Goal: Information Seeking & Learning: Learn about a topic

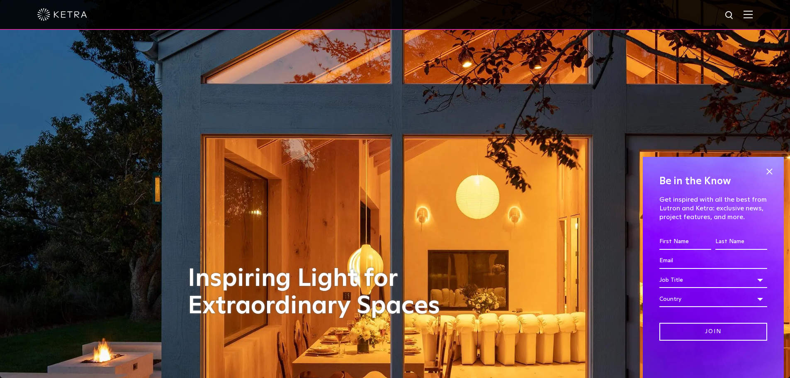
click at [750, 15] on img at bounding box center [748, 14] width 9 height 8
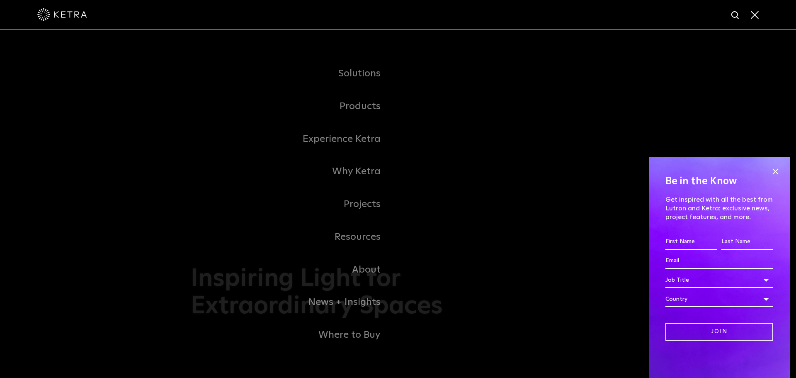
click at [0, 0] on link "Commercial" at bounding box center [0, 0] width 0 height 0
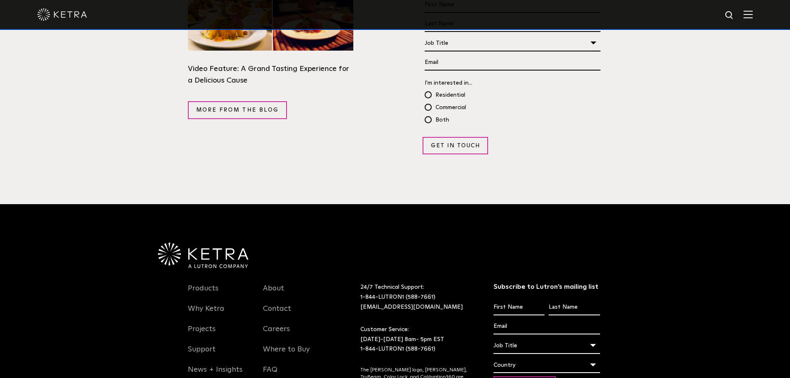
scroll to position [1640, 0]
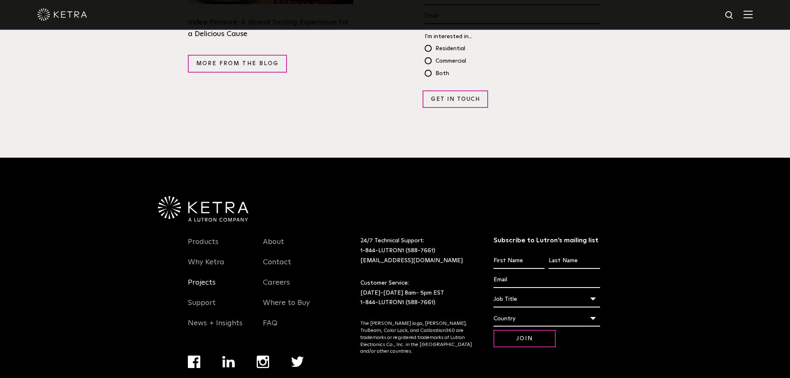
click at [204, 278] on link "Projects" at bounding box center [202, 287] width 28 height 19
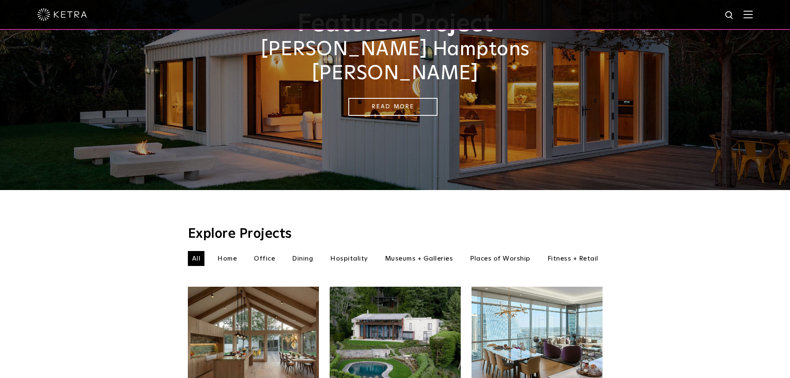
scroll to position [207, 0]
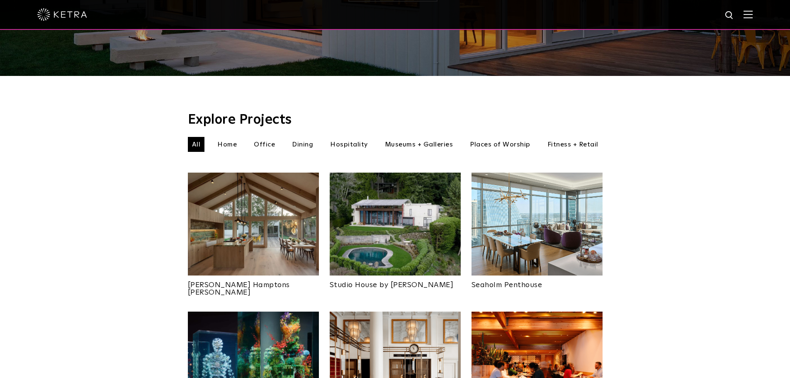
click at [267, 137] on li "Office" at bounding box center [264, 144] width 29 height 15
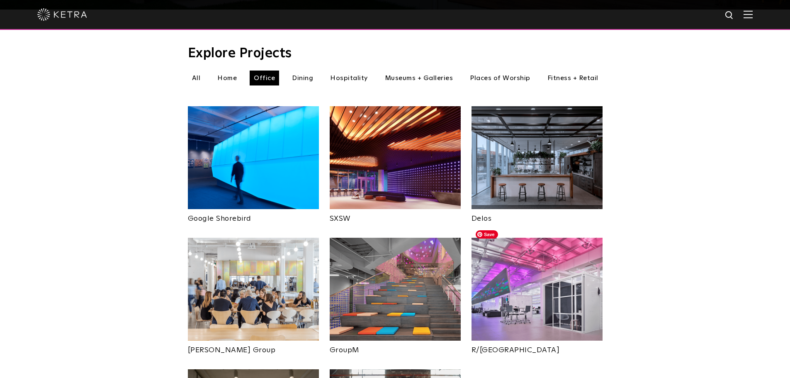
scroll to position [249, 0]
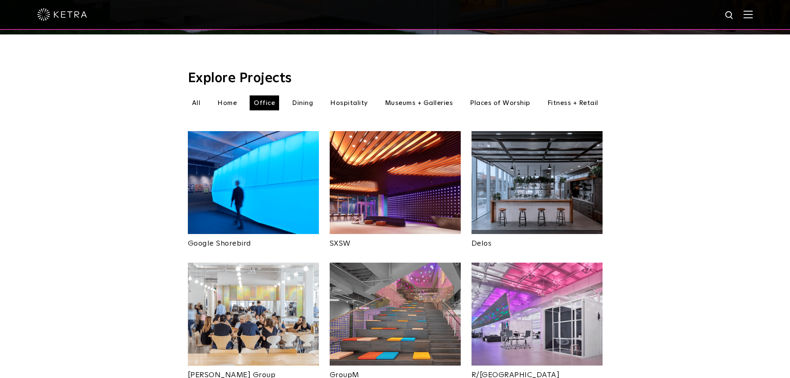
click at [418, 95] on li "Museums + Galleries" at bounding box center [419, 102] width 77 height 15
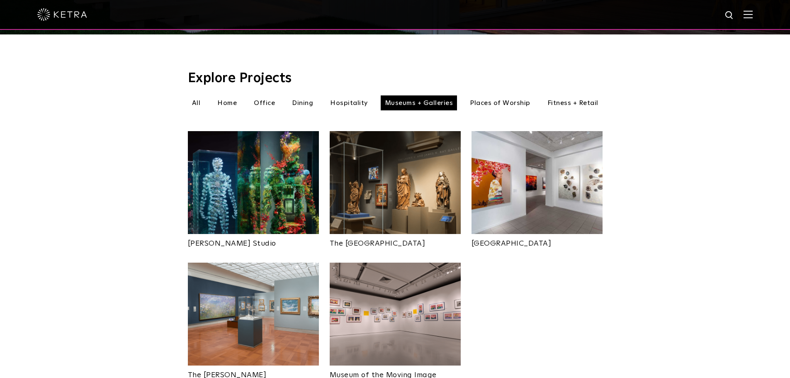
click at [349, 95] on li "Hospitality" at bounding box center [349, 102] width 46 height 15
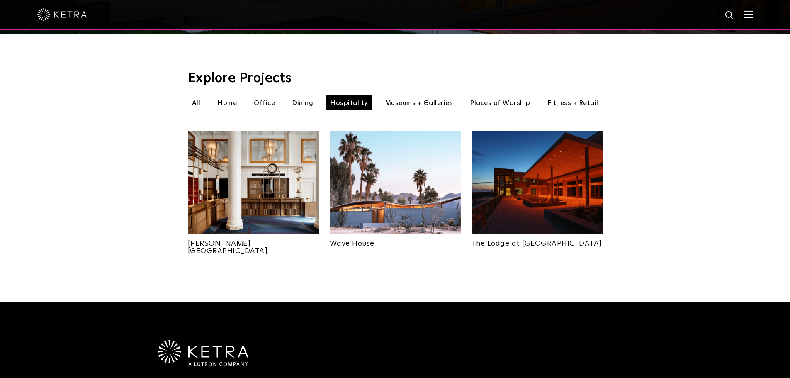
click at [293, 96] on li "Dining" at bounding box center [302, 102] width 29 height 15
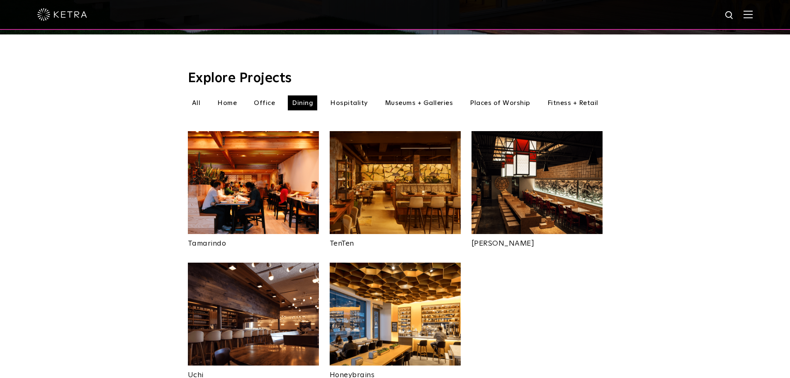
click at [499, 95] on li "Places of Worship" at bounding box center [500, 102] width 69 height 15
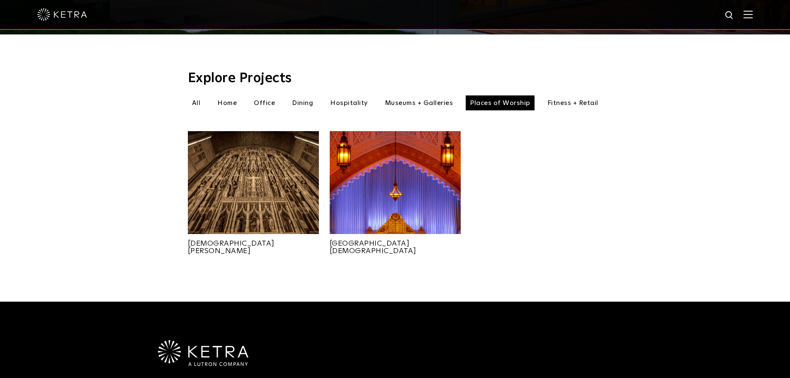
click at [578, 95] on li "Fitness + Retail" at bounding box center [572, 102] width 59 height 15
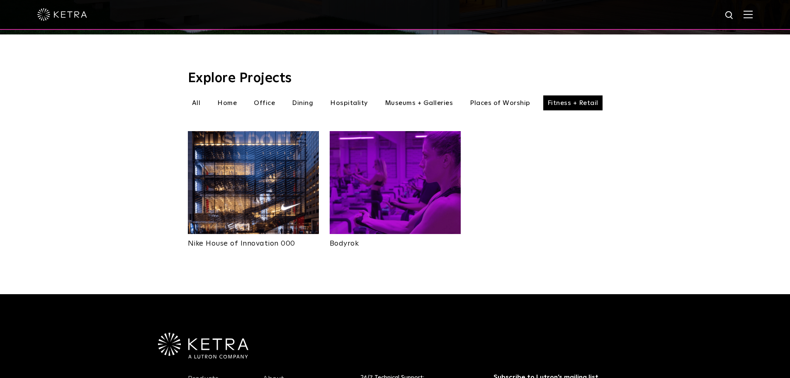
click at [304, 95] on li "Dining" at bounding box center [302, 102] width 29 height 15
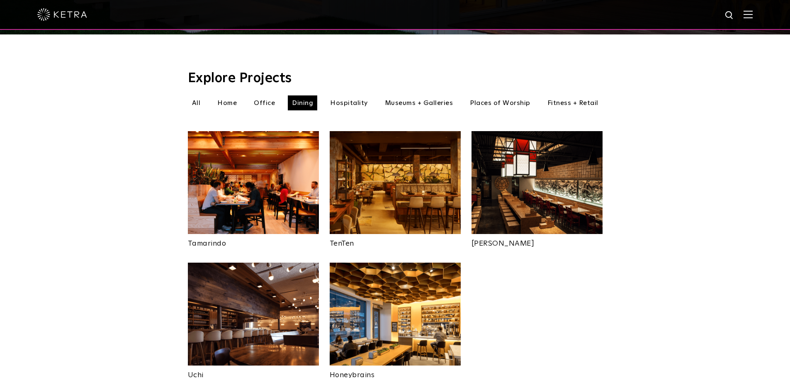
click at [266, 95] on li "Office" at bounding box center [264, 102] width 29 height 15
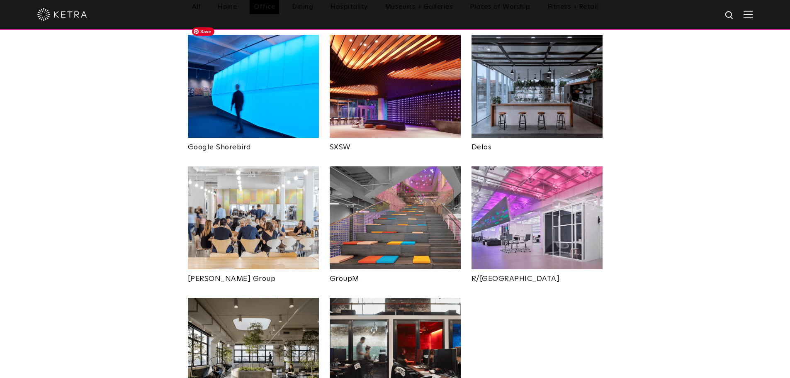
scroll to position [332, 0]
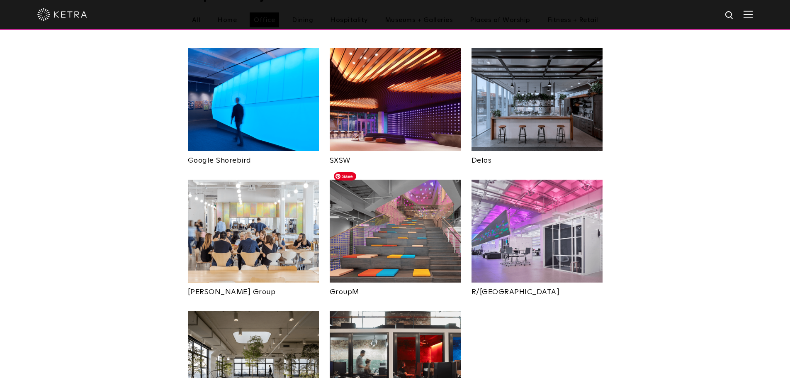
click at [433, 213] on img at bounding box center [395, 231] width 131 height 103
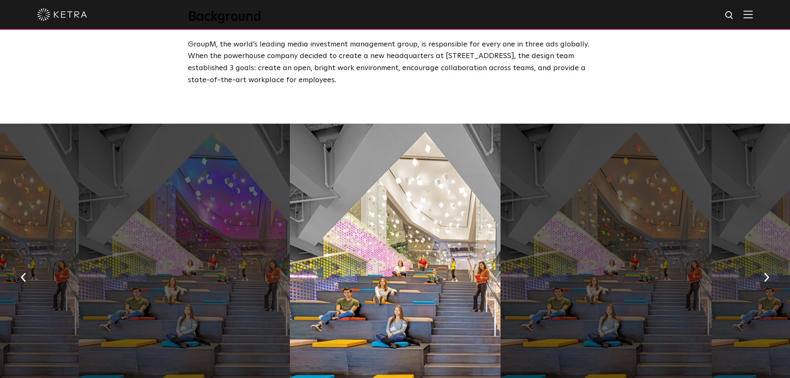
scroll to position [539, 0]
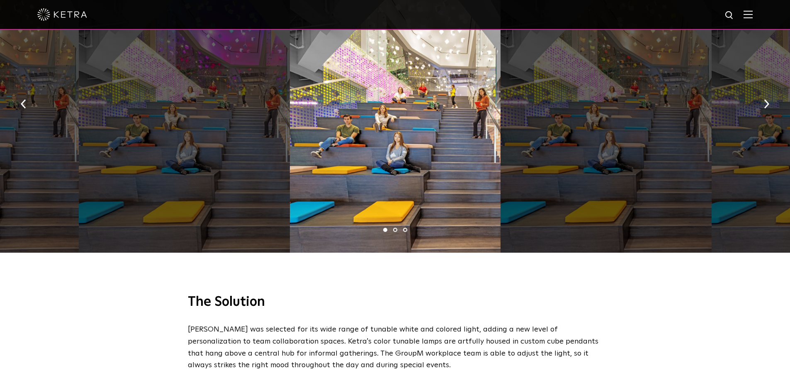
click at [151, 186] on div at bounding box center [184, 101] width 211 height 302
click at [393, 228] on li "2" at bounding box center [395, 230] width 4 height 4
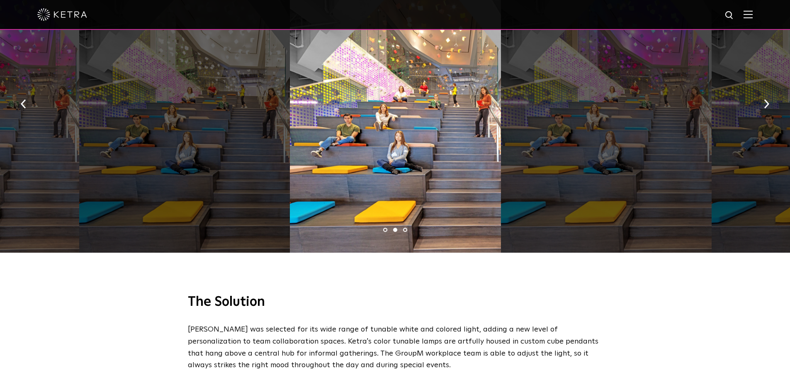
click at [407, 224] on ul "1 2 3" at bounding box center [395, 230] width 790 height 12
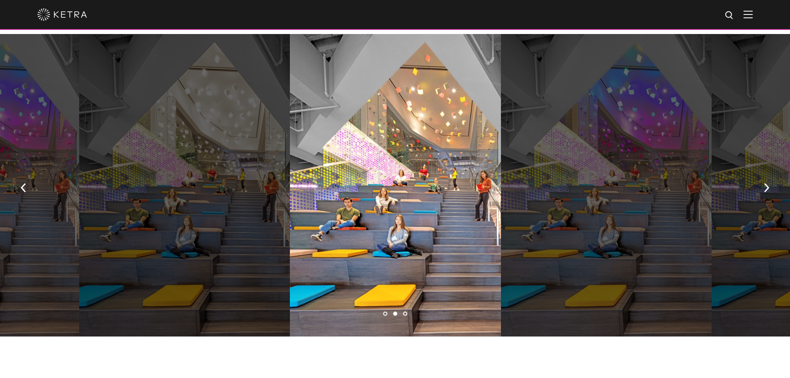
scroll to position [456, 0]
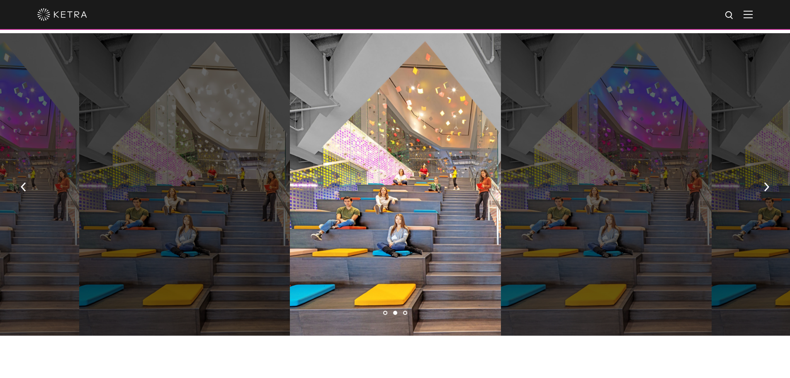
click at [405, 311] on li "3" at bounding box center [405, 313] width 4 height 4
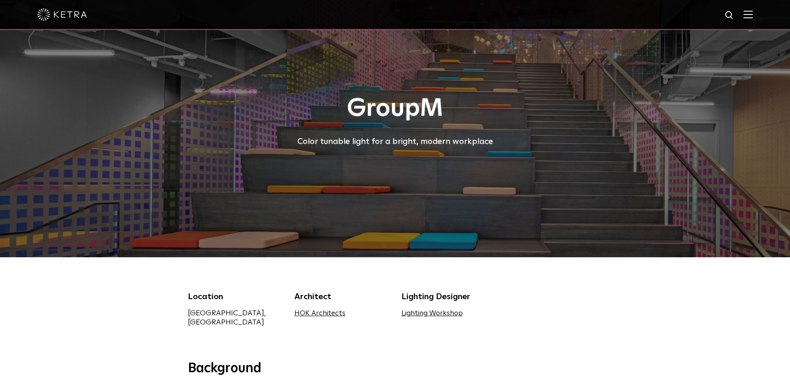
scroll to position [0, 0]
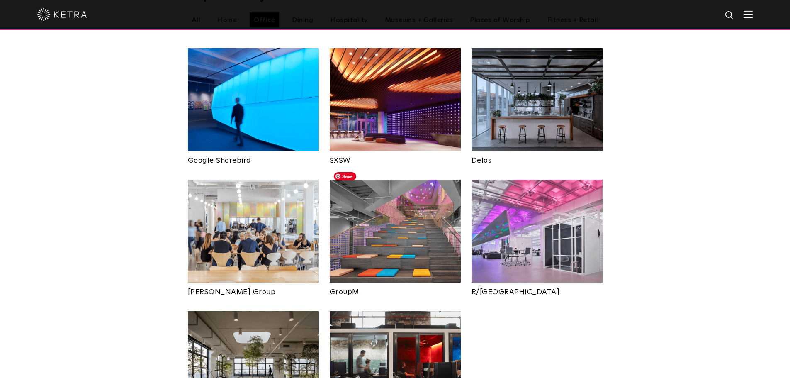
click at [381, 236] on img at bounding box center [395, 231] width 131 height 103
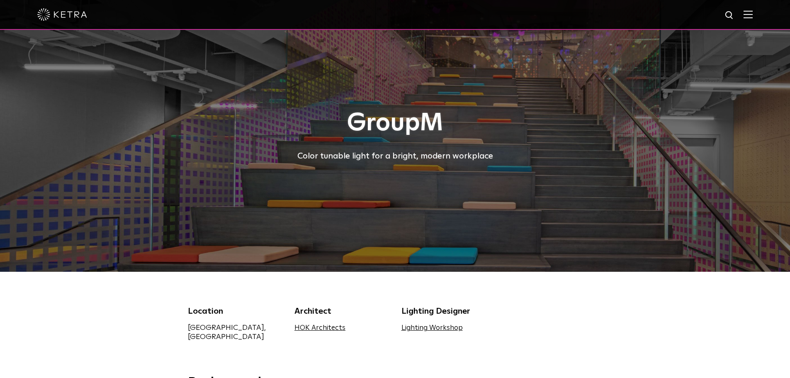
drag, startPoint x: 318, startPoint y: 219, endPoint x: 321, endPoint y: 214, distance: 5.4
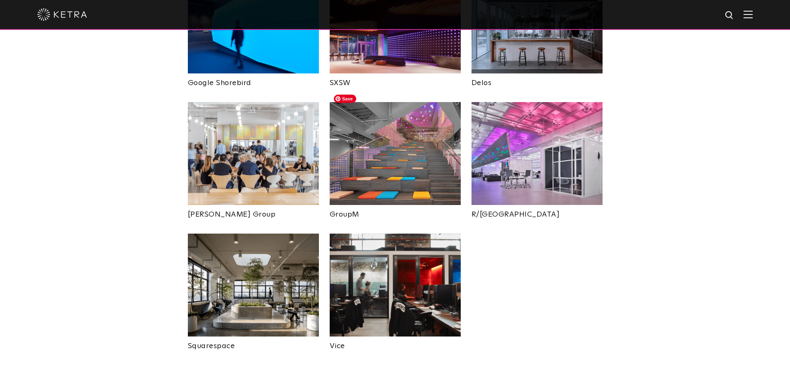
scroll to position [415, 0]
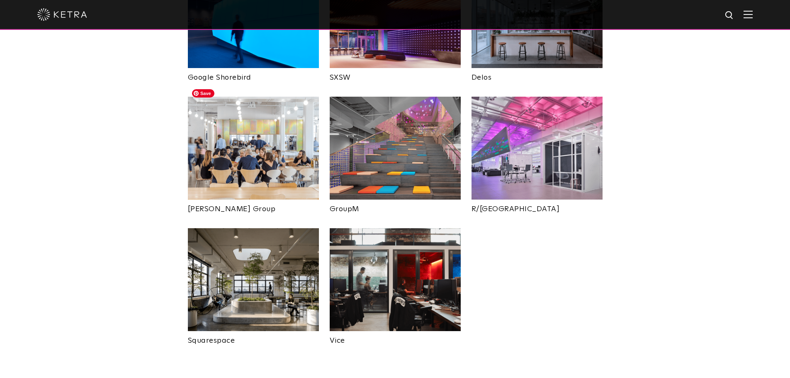
click at [252, 156] on img at bounding box center [253, 148] width 131 height 103
